Goal: Find specific page/section: Find specific page/section

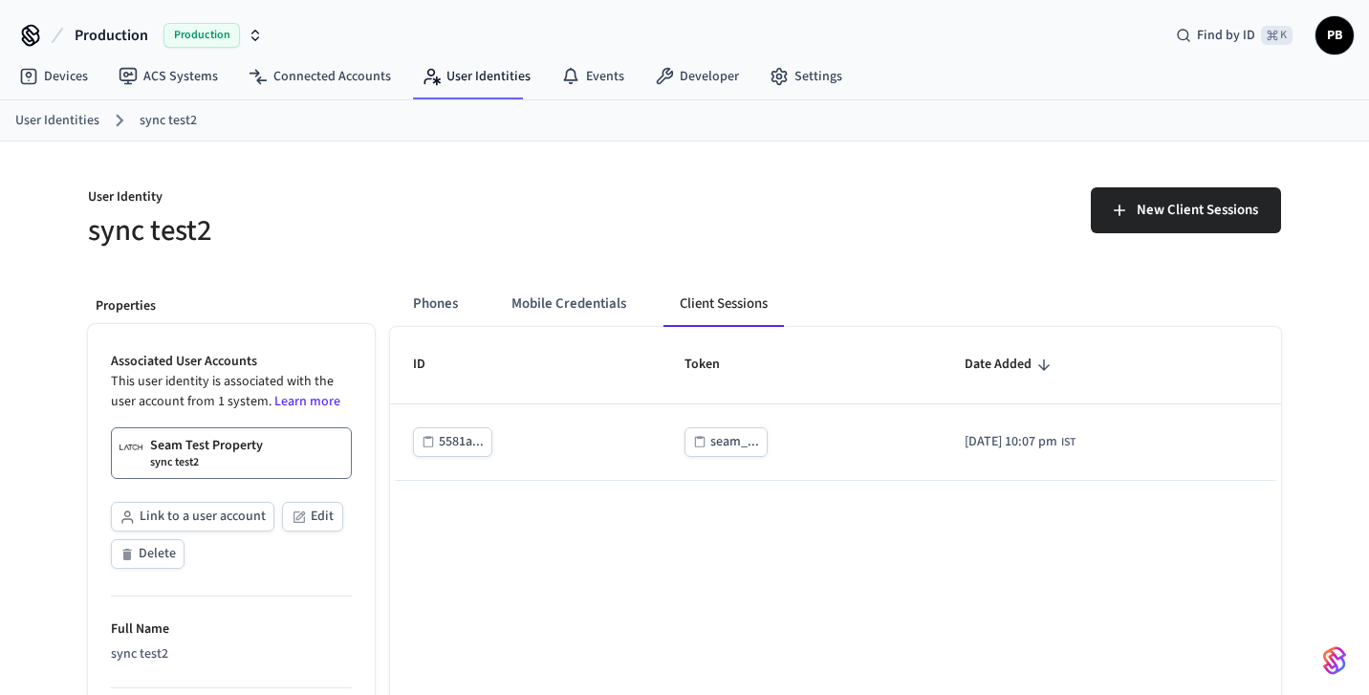
click at [85, 111] on link "User Identities" at bounding box center [57, 121] width 84 height 20
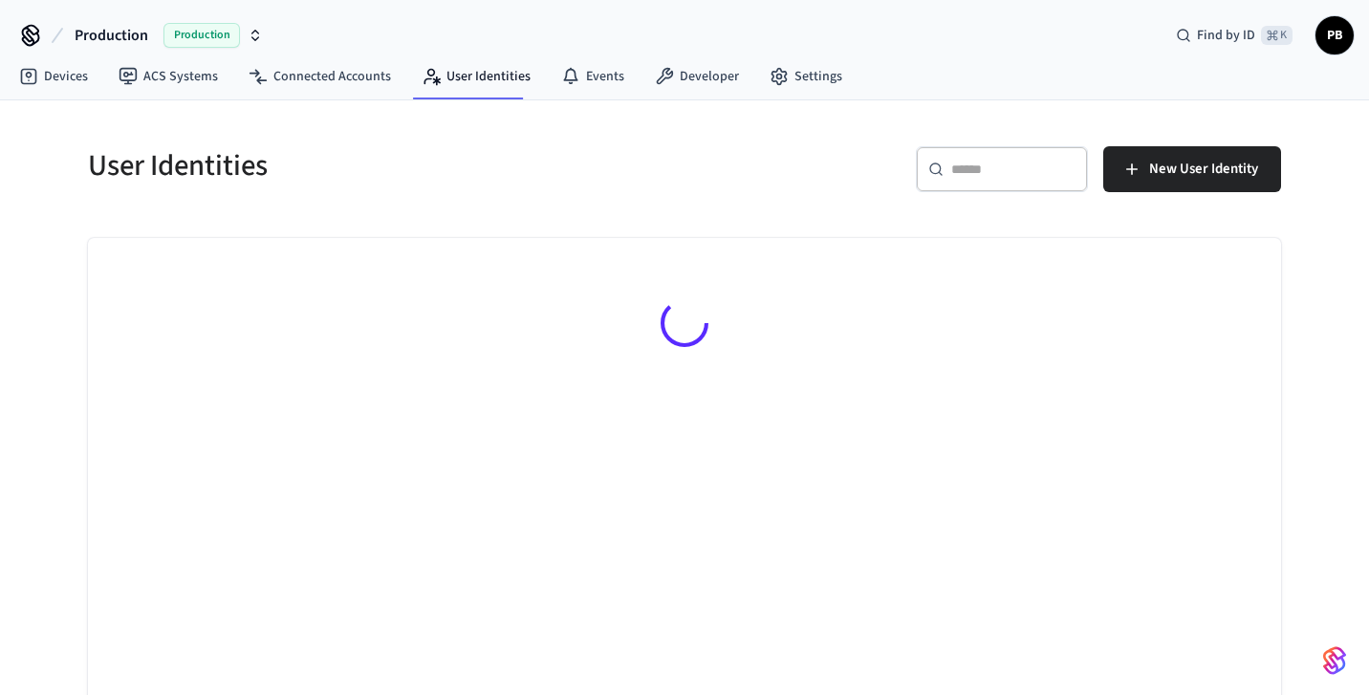
click at [1040, 170] on input "text" at bounding box center [1013, 169] width 124 height 19
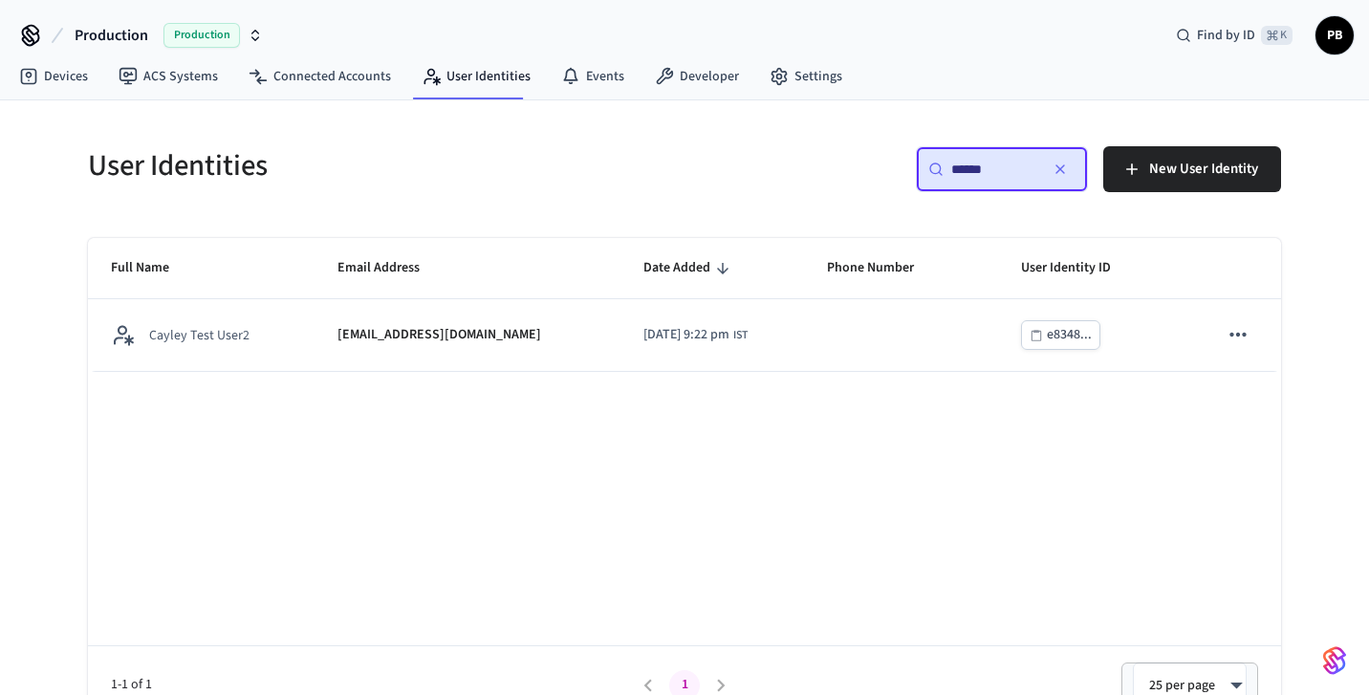
type input "******"
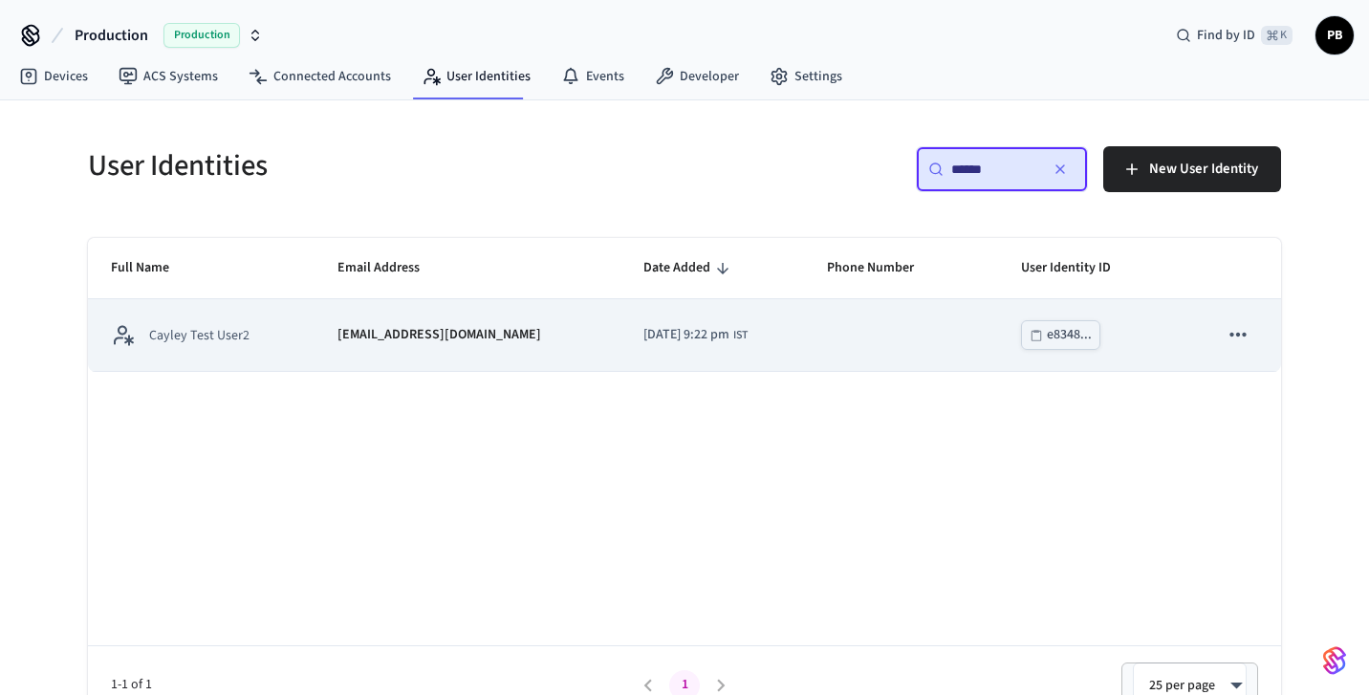
copy p "[EMAIL_ADDRESS][DOMAIN_NAME]"
drag, startPoint x: 549, startPoint y: 334, endPoint x: 315, endPoint y: 340, distance: 233.4
click at [315, 340] on td "[EMAIL_ADDRESS][DOMAIN_NAME]" at bounding box center [468, 335] width 306 height 72
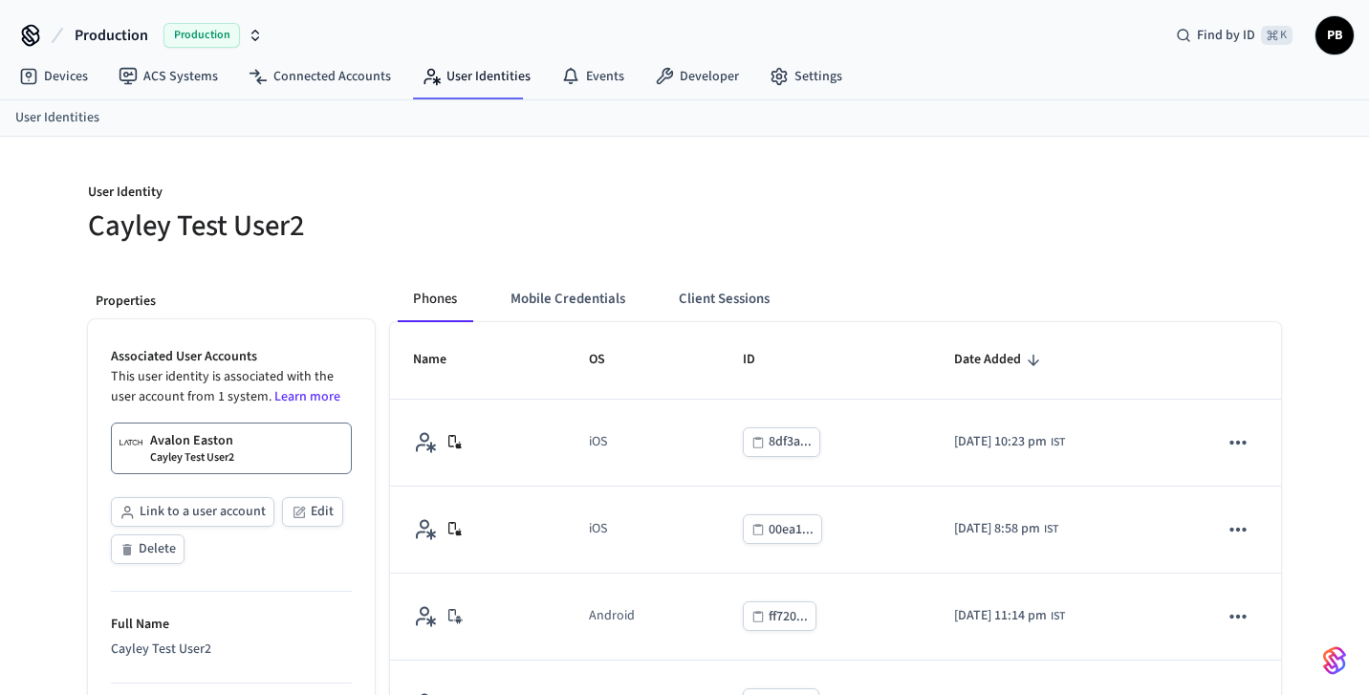
click at [738, 223] on div at bounding box center [988, 213] width 585 height 61
click at [468, 75] on link "User Identities" at bounding box center [476, 76] width 140 height 34
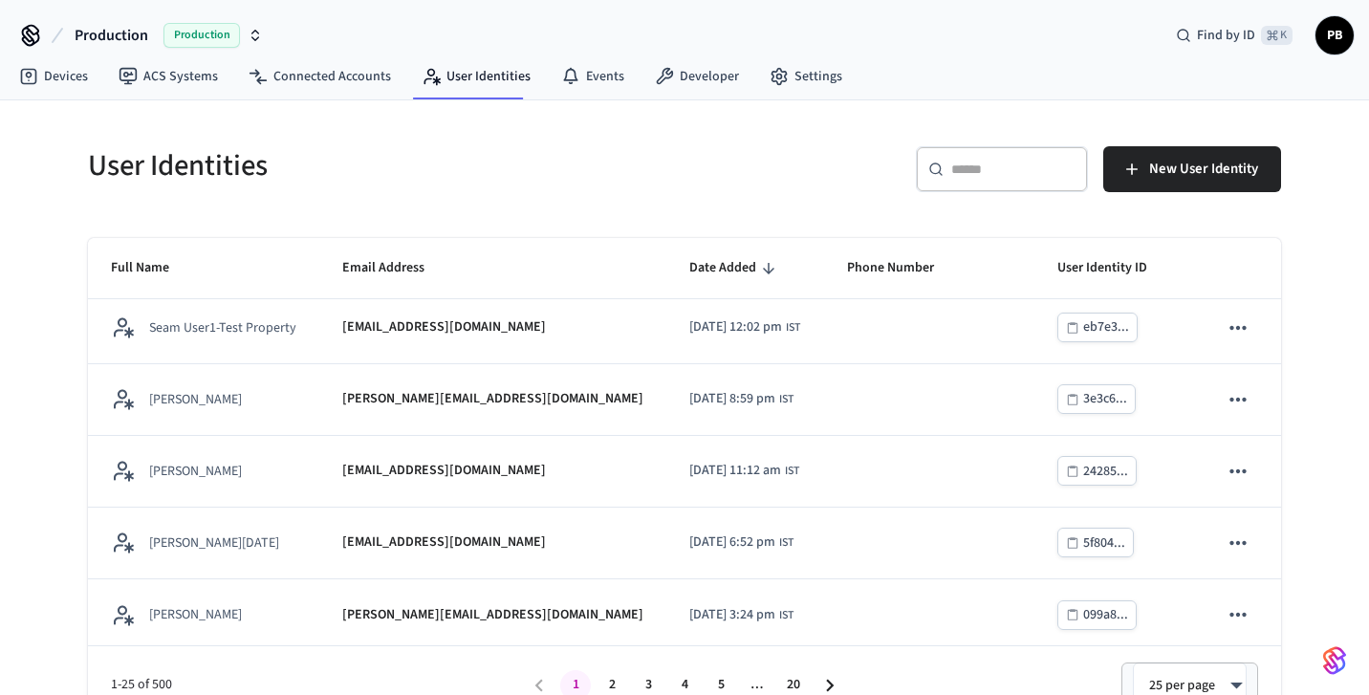
scroll to position [1375, 0]
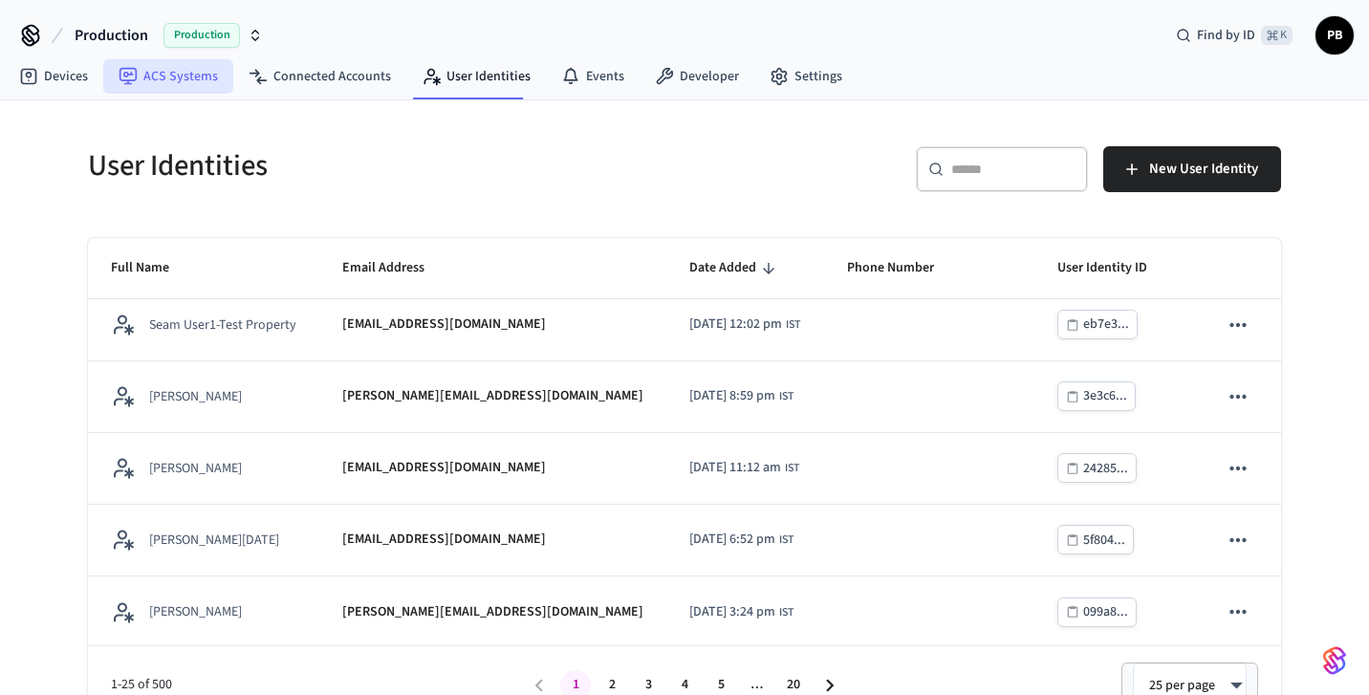
click at [181, 72] on link "ACS Systems" at bounding box center [168, 76] width 130 height 34
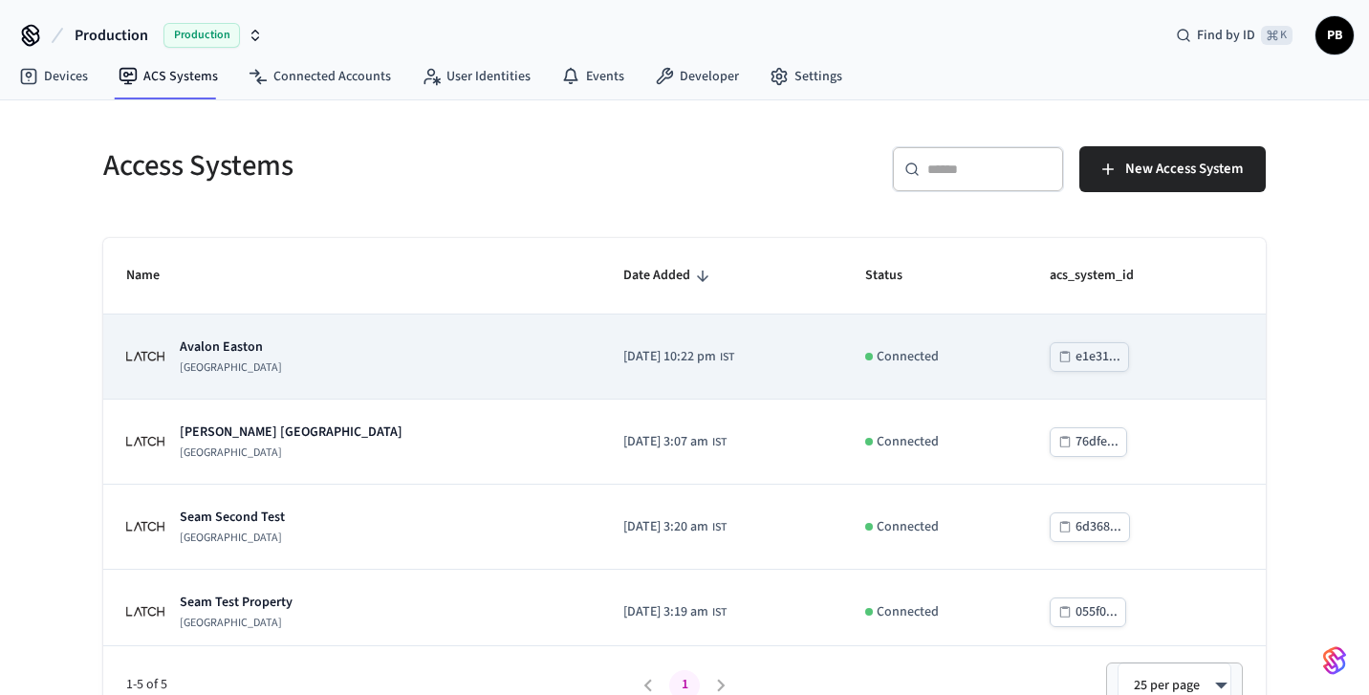
click at [273, 352] on div "[GEOGRAPHIC_DATA]" at bounding box center [351, 356] width 451 height 38
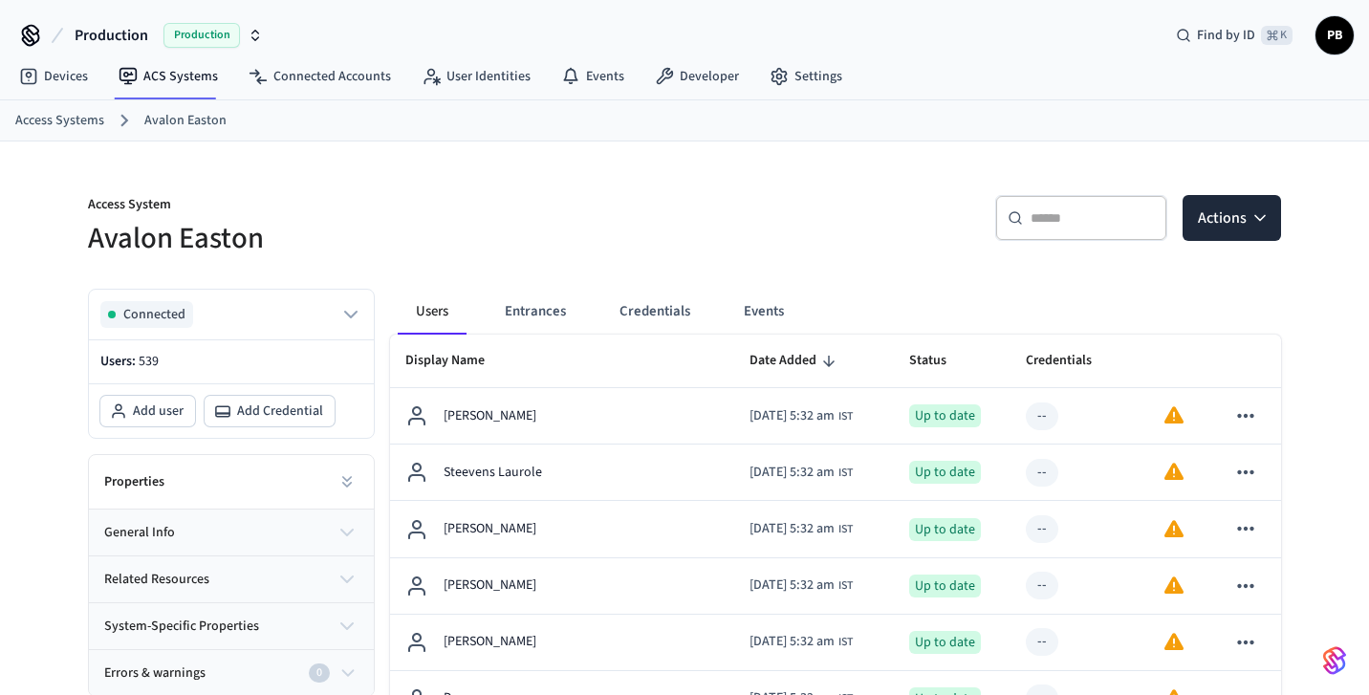
click at [1021, 225] on icon at bounding box center [1015, 217] width 15 height 15
click at [1061, 212] on input "text" at bounding box center [1093, 217] width 124 height 19
type input "**********"
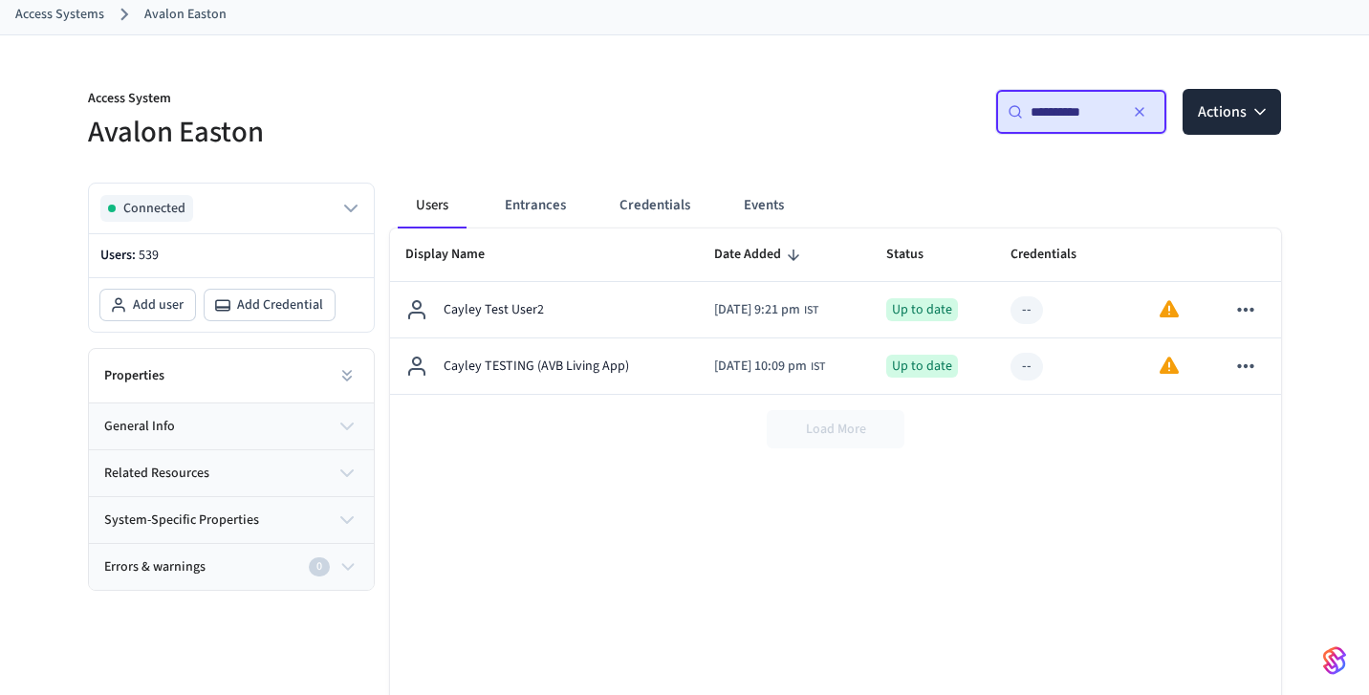
scroll to position [107, 0]
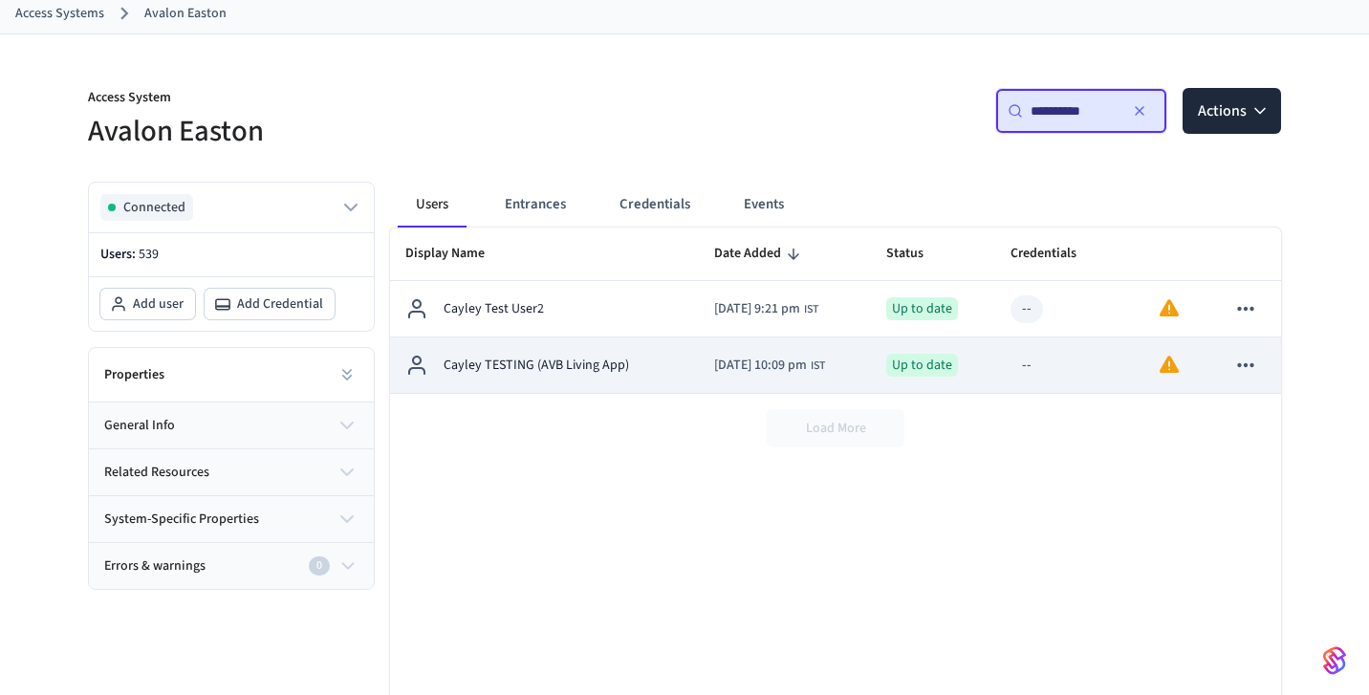
click at [714, 367] on span "[DATE] 10:09 pm" at bounding box center [760, 366] width 93 height 20
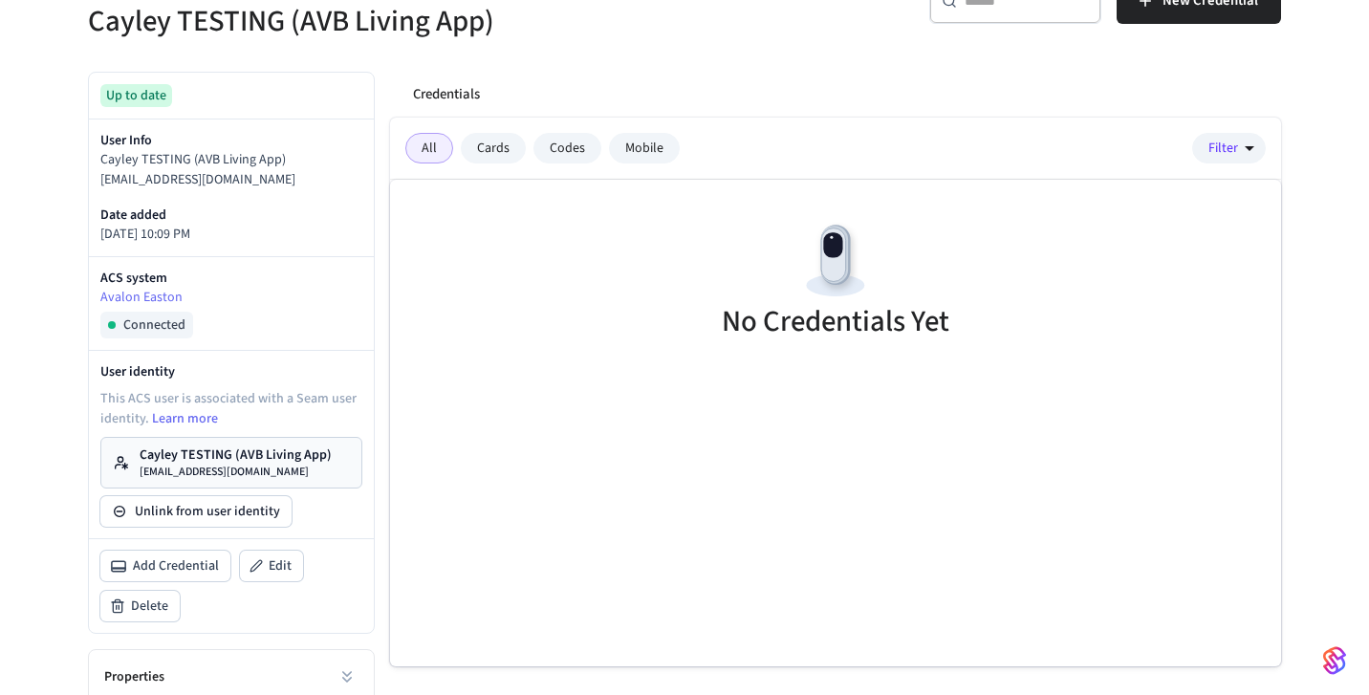
scroll to position [281, 0]
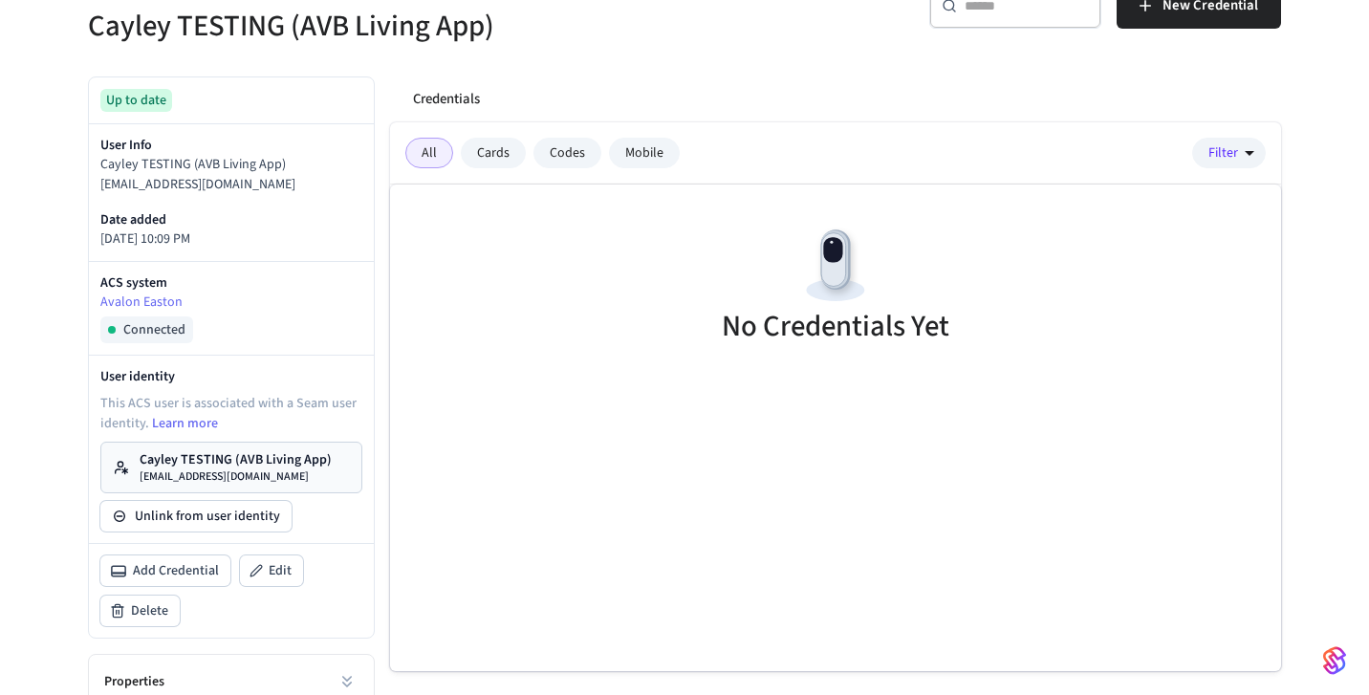
click at [257, 479] on p "[EMAIL_ADDRESS][DOMAIN_NAME]" at bounding box center [236, 476] width 192 height 15
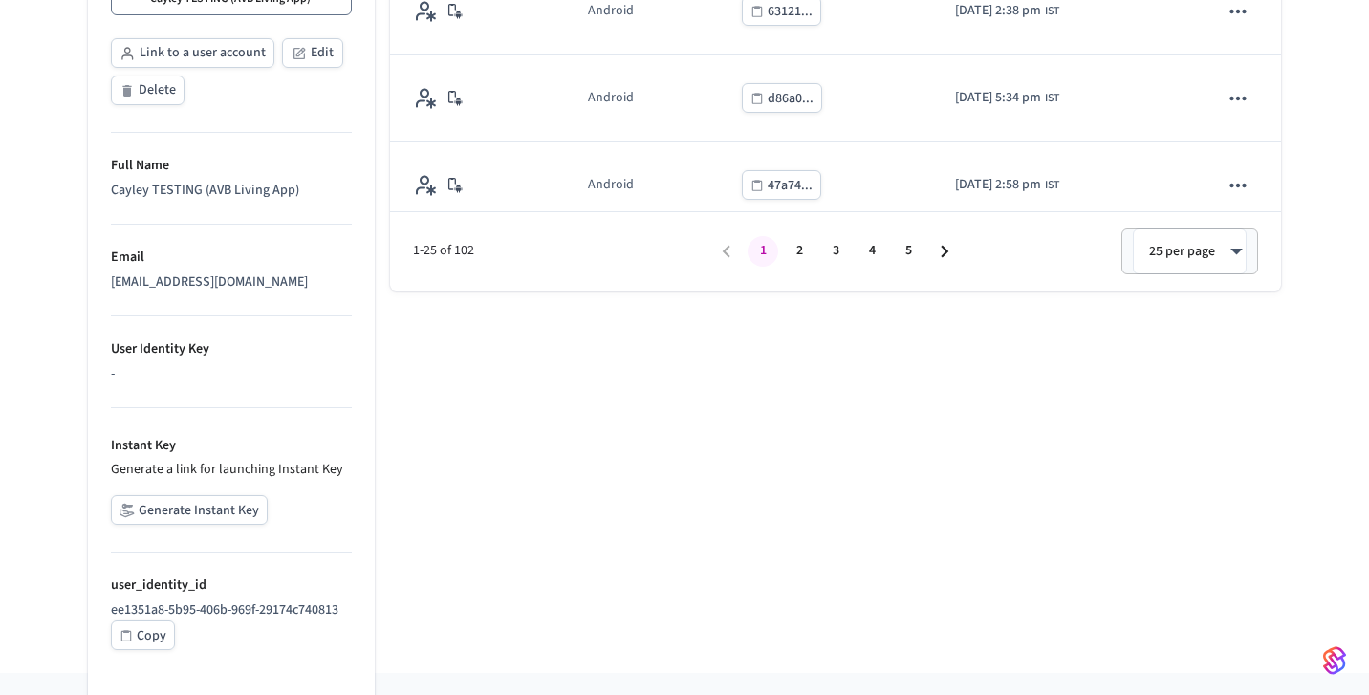
click at [564, 400] on div "Phones Mobile Credentials Client Sessions Name OS ID Date Added Android d8219..…" at bounding box center [828, 208] width 906 height 930
